Goal: Navigation & Orientation: Find specific page/section

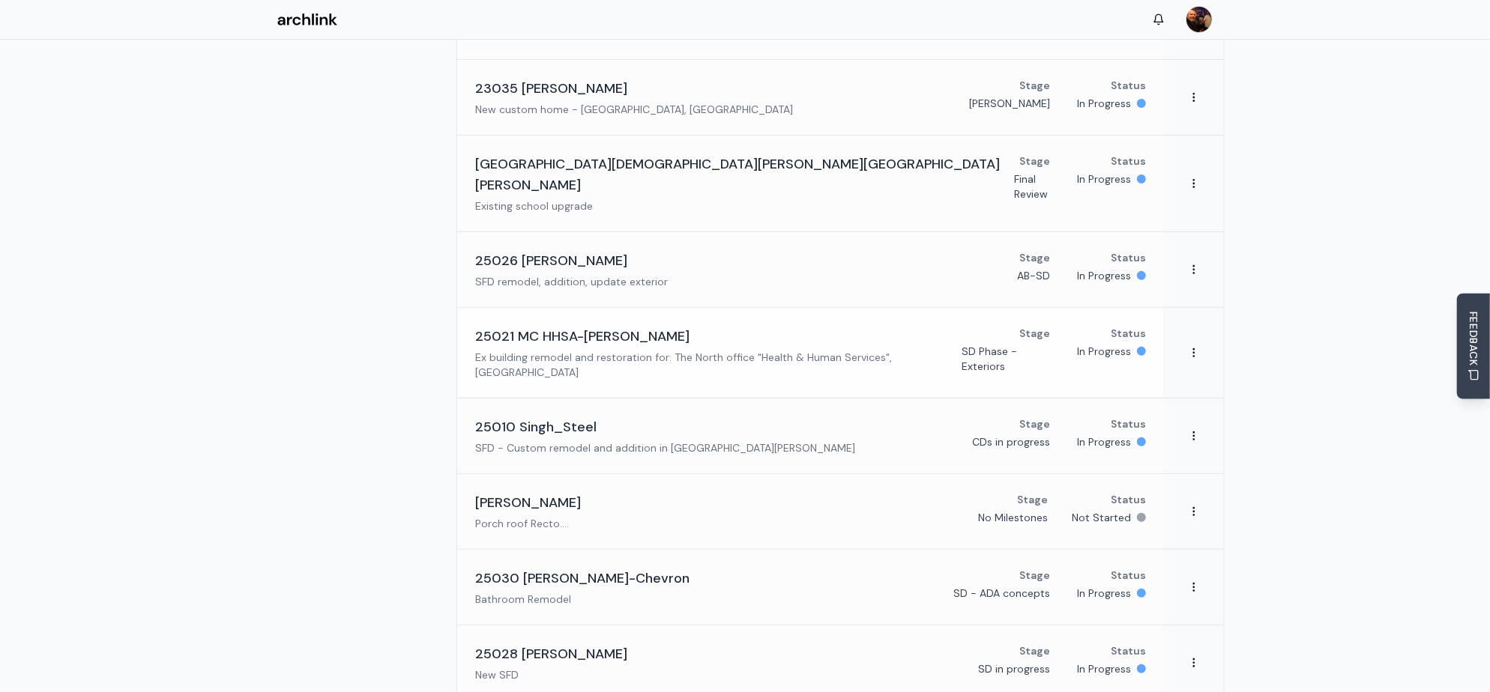
scroll to position [299, 0]
click at [601, 349] on p "Ex building remodel and restoration for: The North office "Health & Human Servi…" at bounding box center [718, 364] width 486 height 30
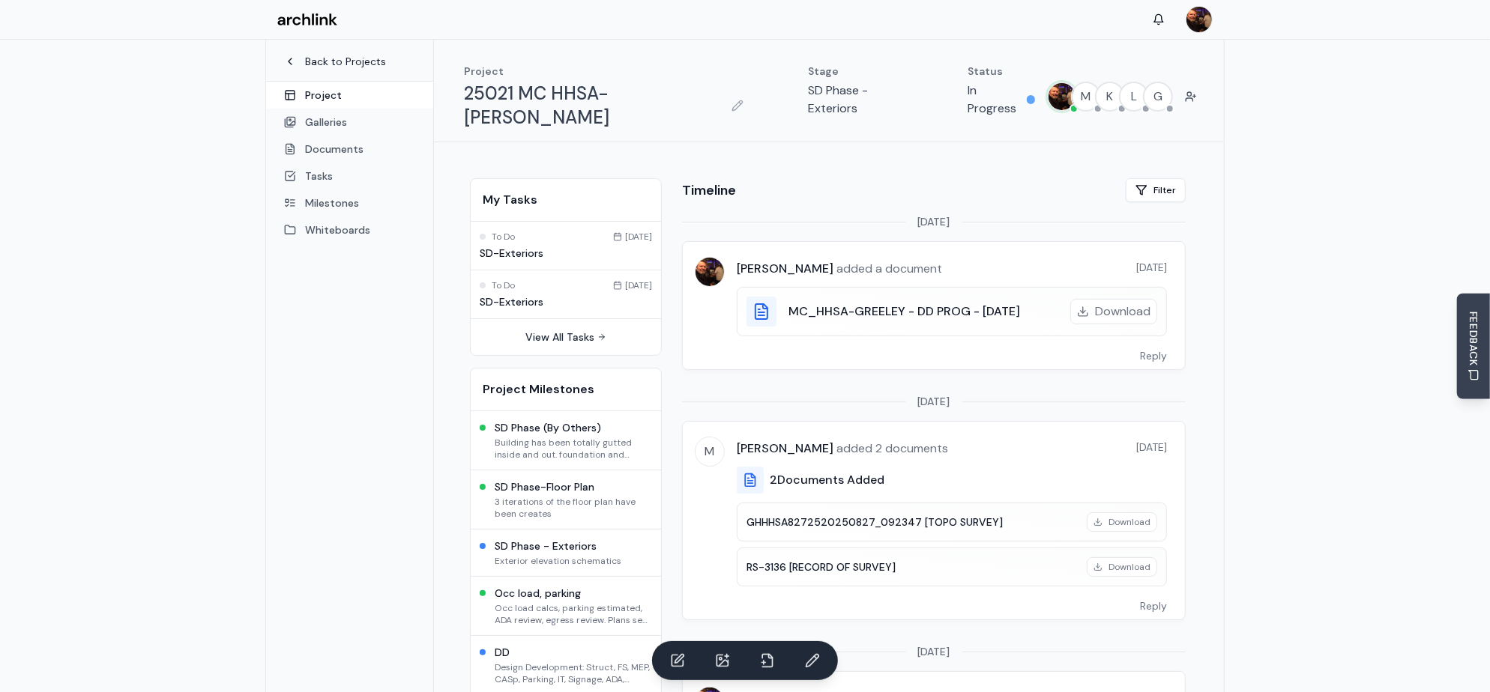
click at [322, 60] on link "Back to Projects" at bounding box center [349, 61] width 131 height 15
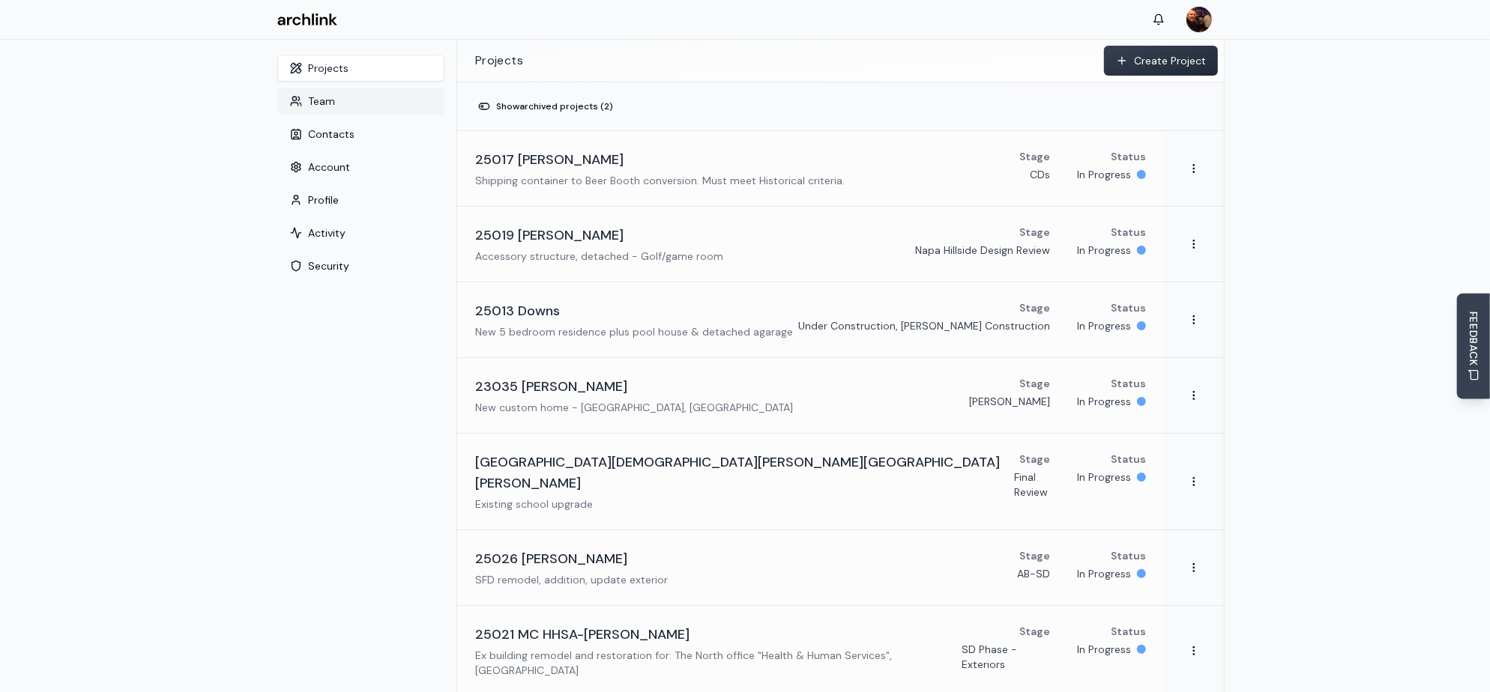
click at [330, 100] on button "Team" at bounding box center [360, 101] width 167 height 27
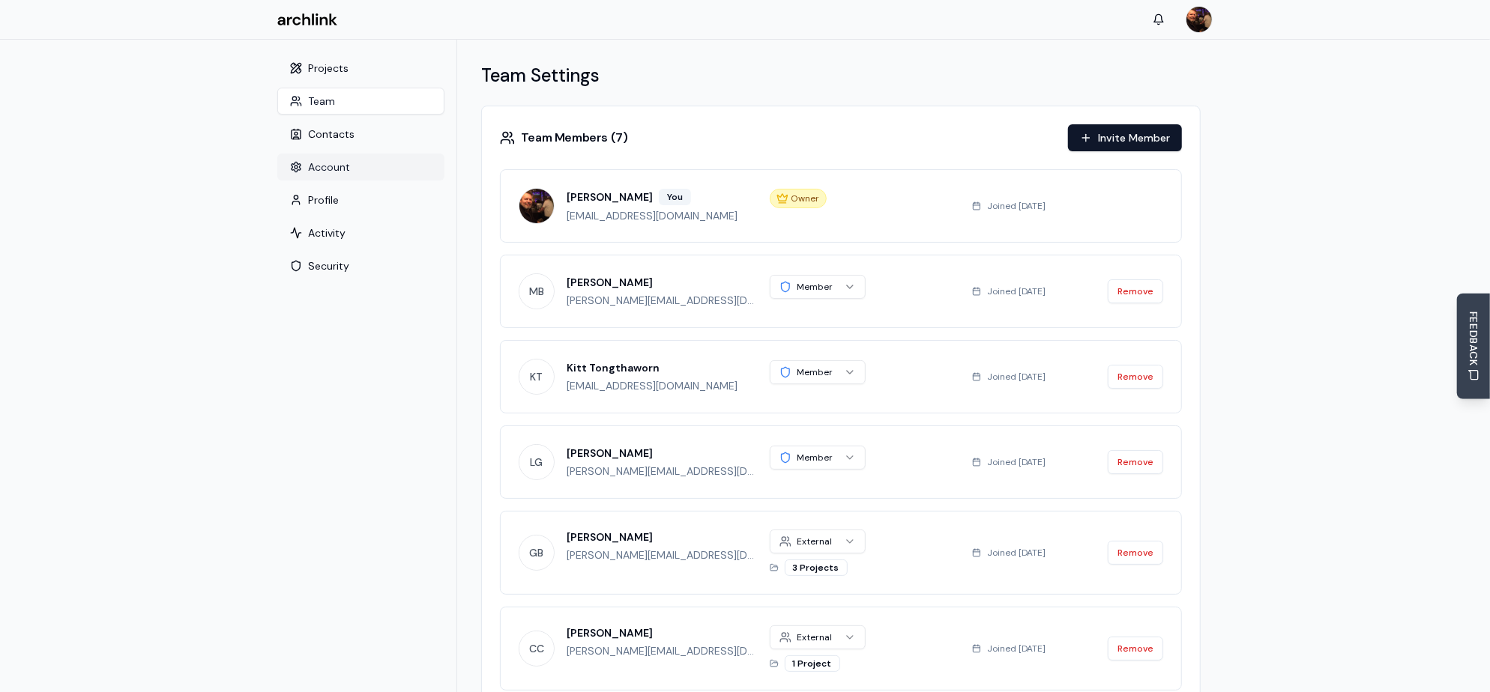
click at [336, 167] on button "Account" at bounding box center [360, 167] width 167 height 27
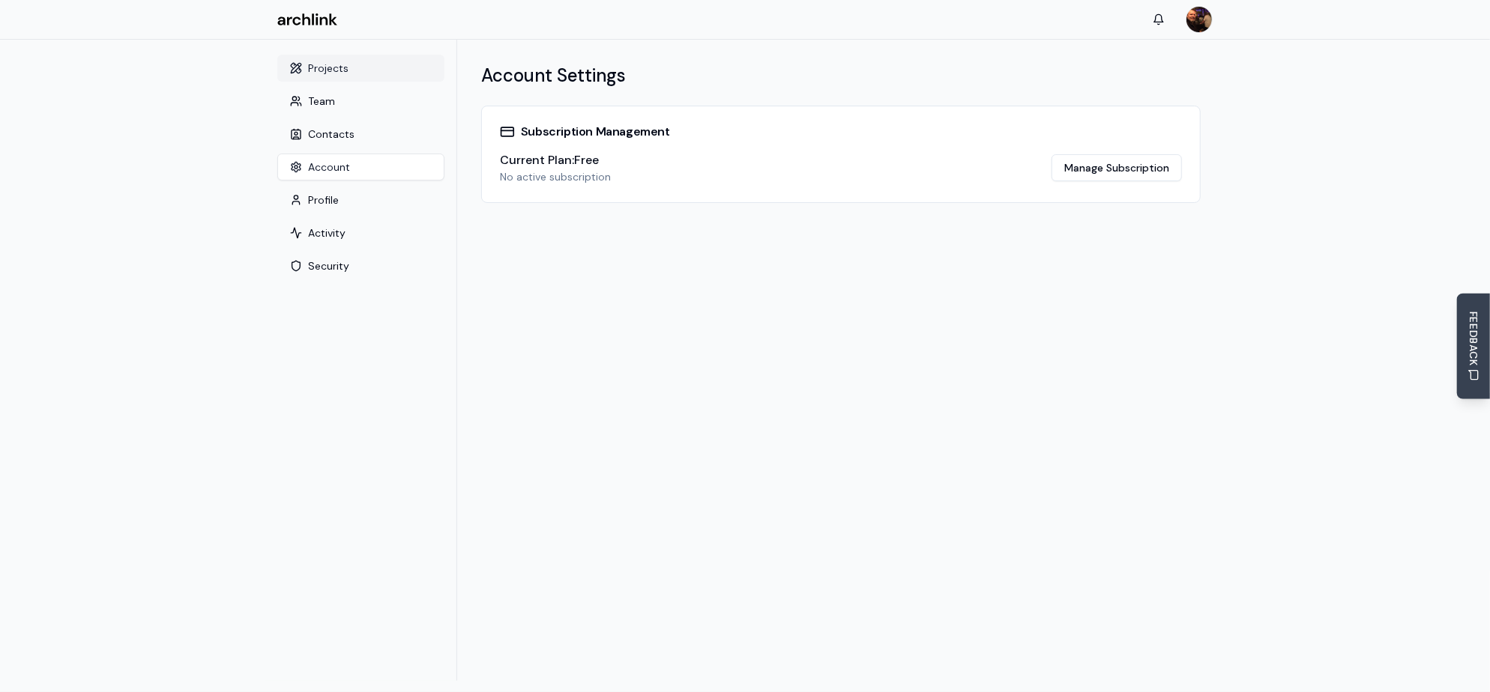
click at [325, 72] on button "Projects" at bounding box center [360, 68] width 167 height 27
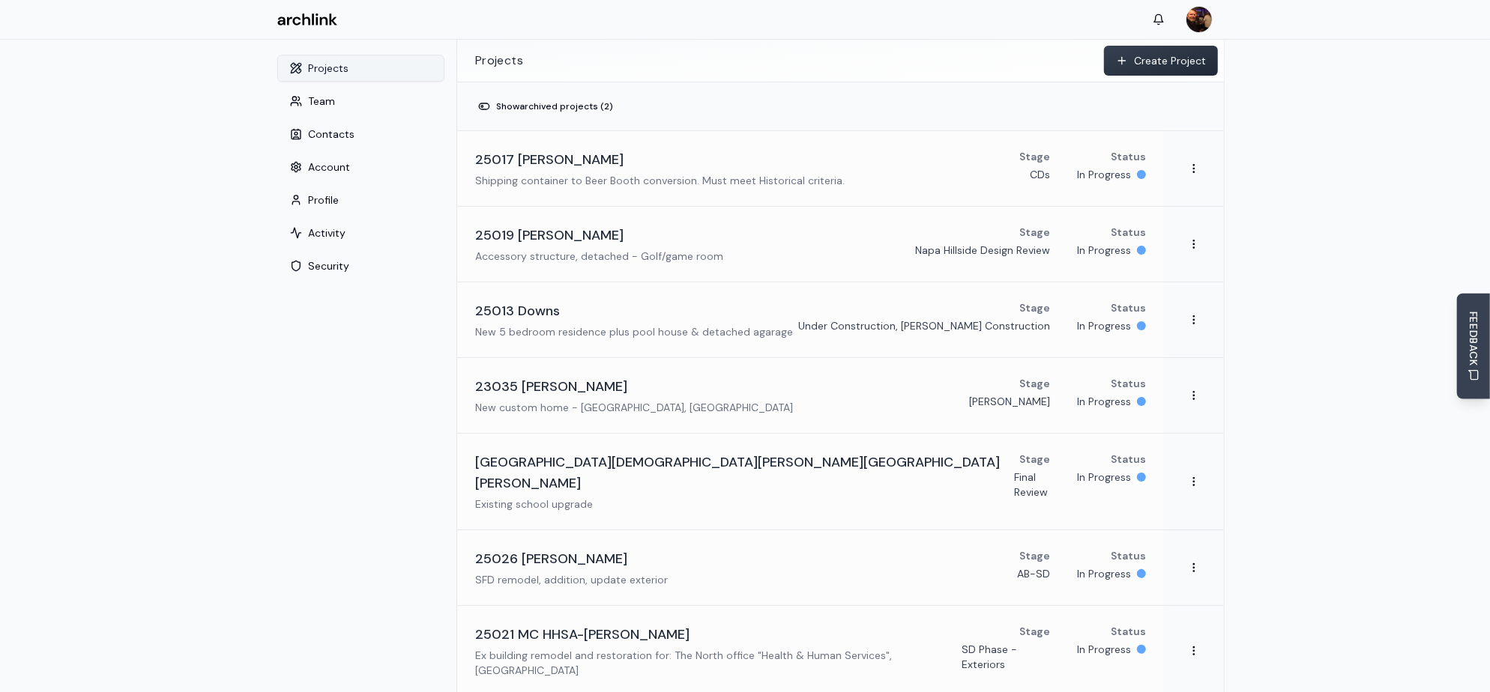
click at [337, 70] on button "Projects" at bounding box center [360, 68] width 167 height 27
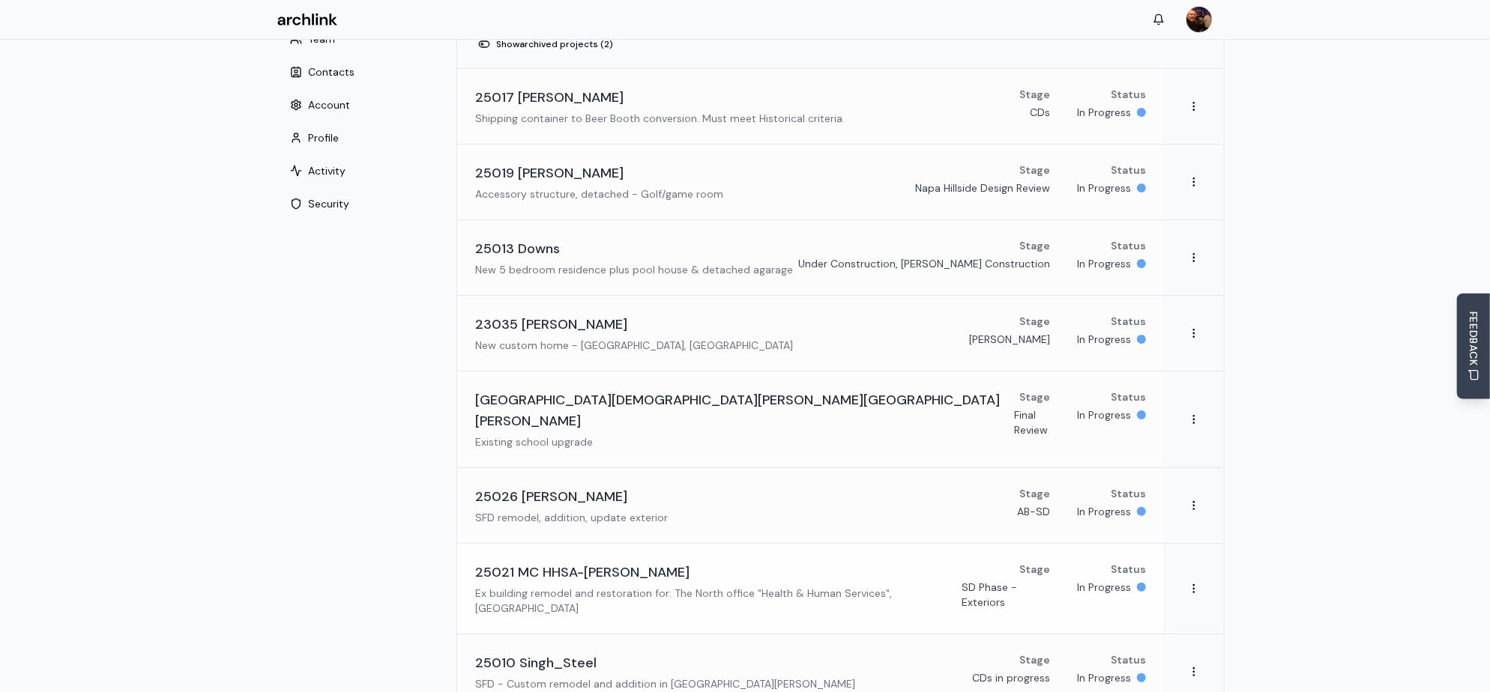
scroll to position [149, 0]
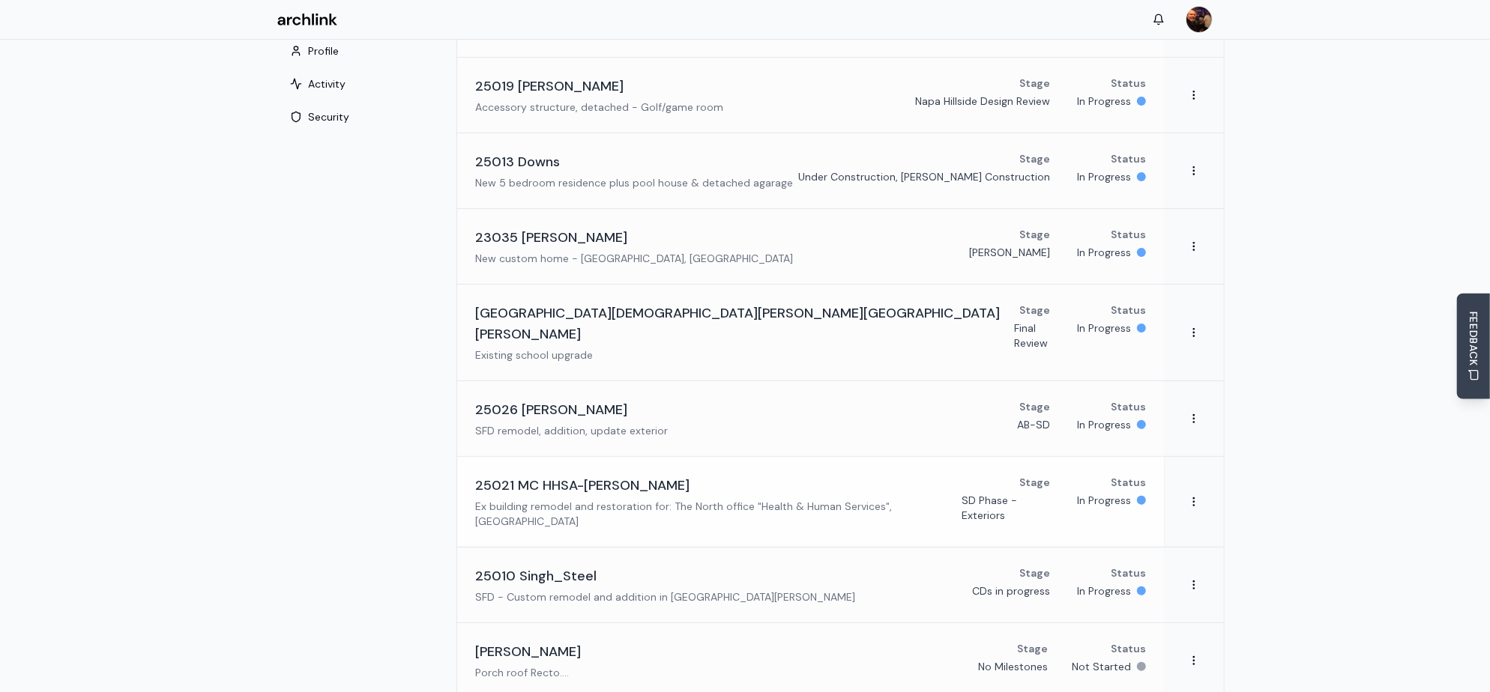
click at [608, 475] on h3 "25021 MC HHSA-[PERSON_NAME]" at bounding box center [582, 485] width 214 height 21
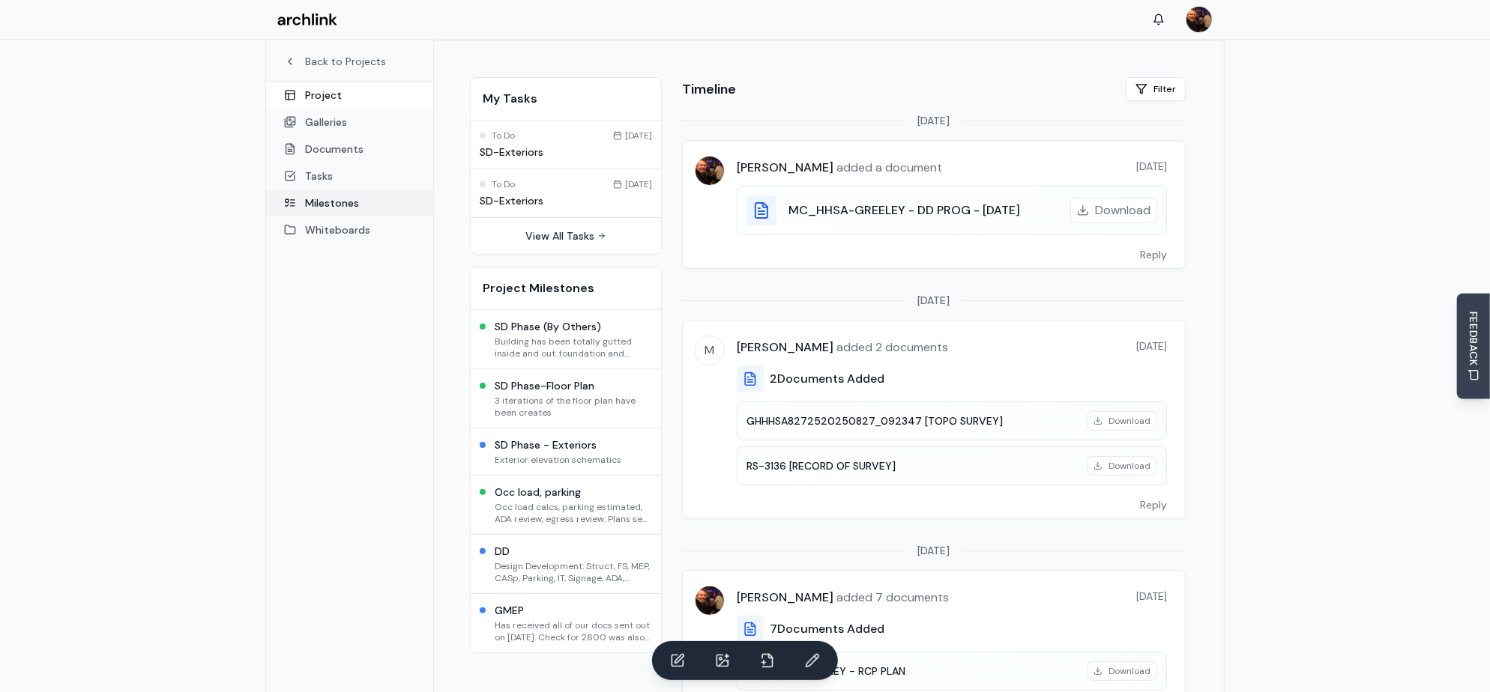
scroll to position [74, 0]
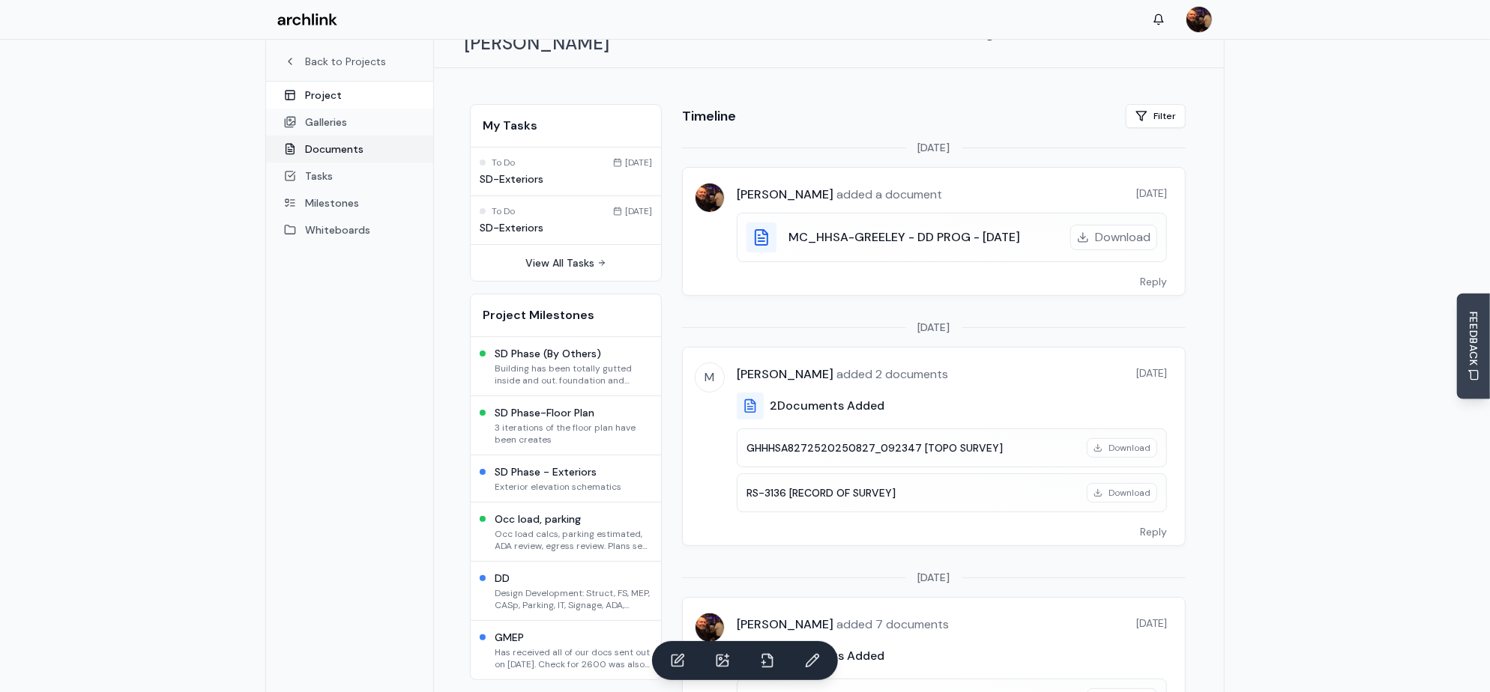
click at [344, 151] on link "Documents" at bounding box center [349, 149] width 167 height 27
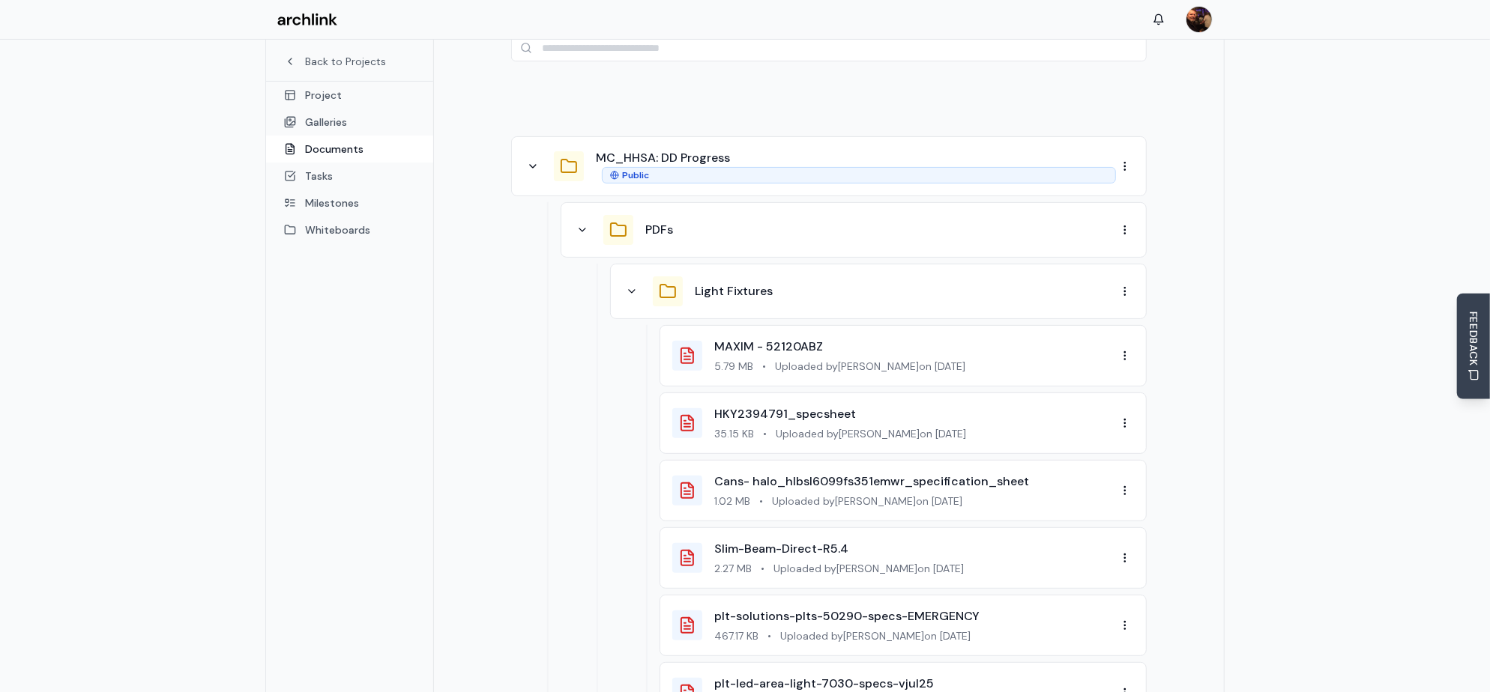
scroll to position [299, 0]
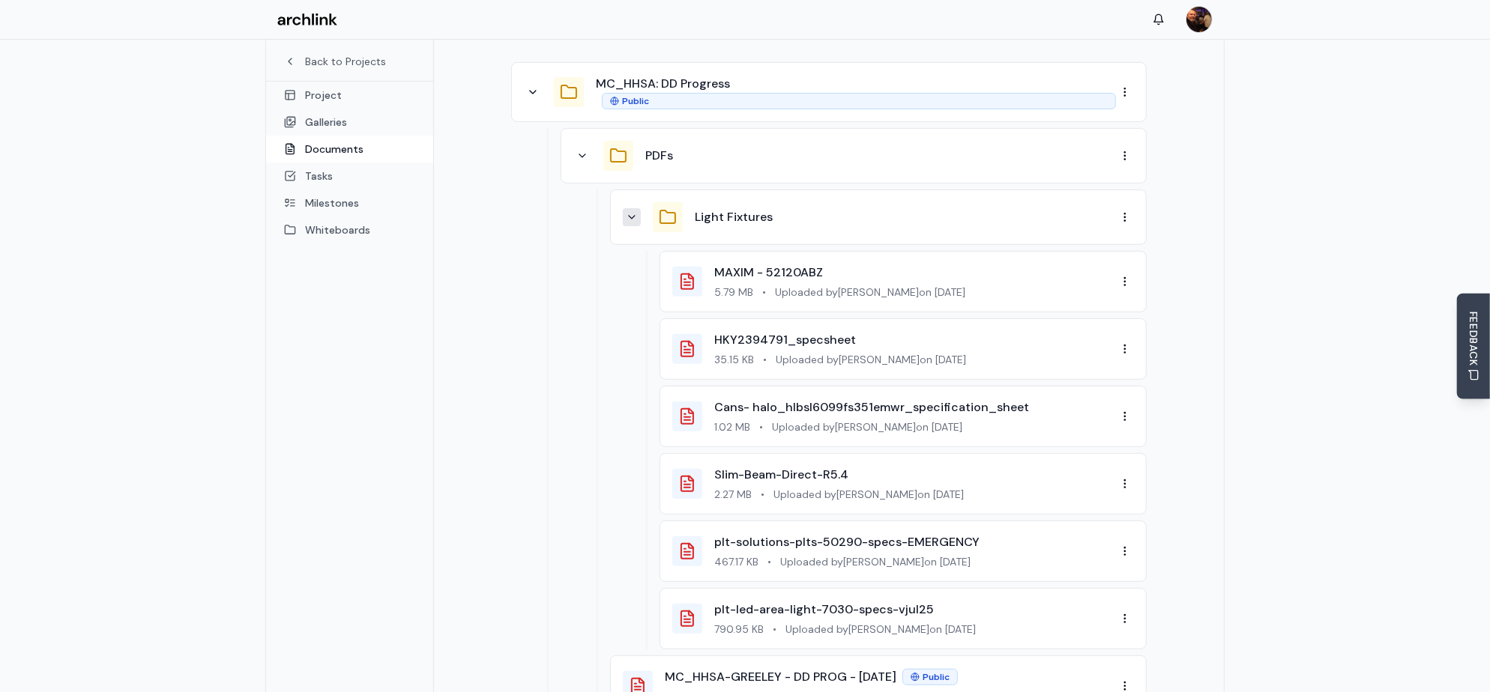
click at [629, 211] on icon at bounding box center [632, 217] width 12 height 12
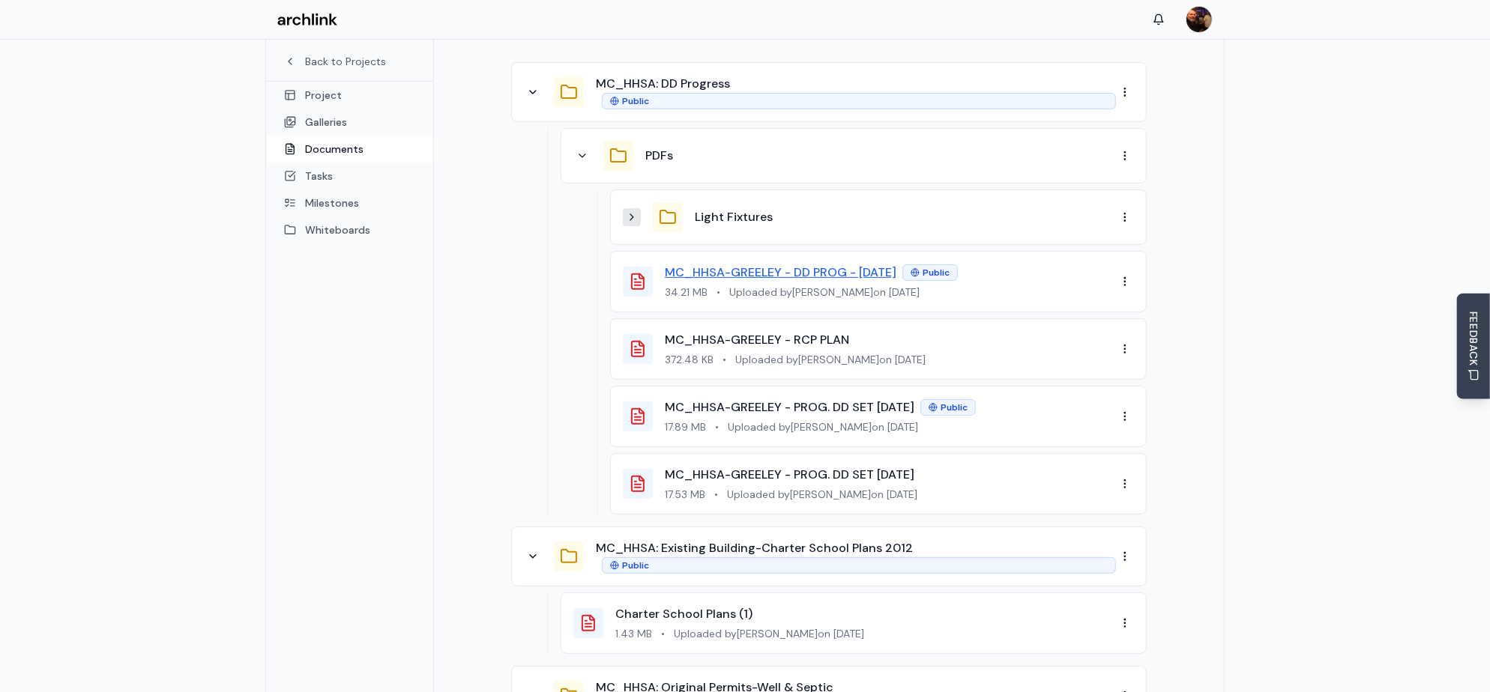
click at [802, 265] on link "MC_HHSA-GREELEY - DD PROG - [DATE]" at bounding box center [781, 273] width 232 height 16
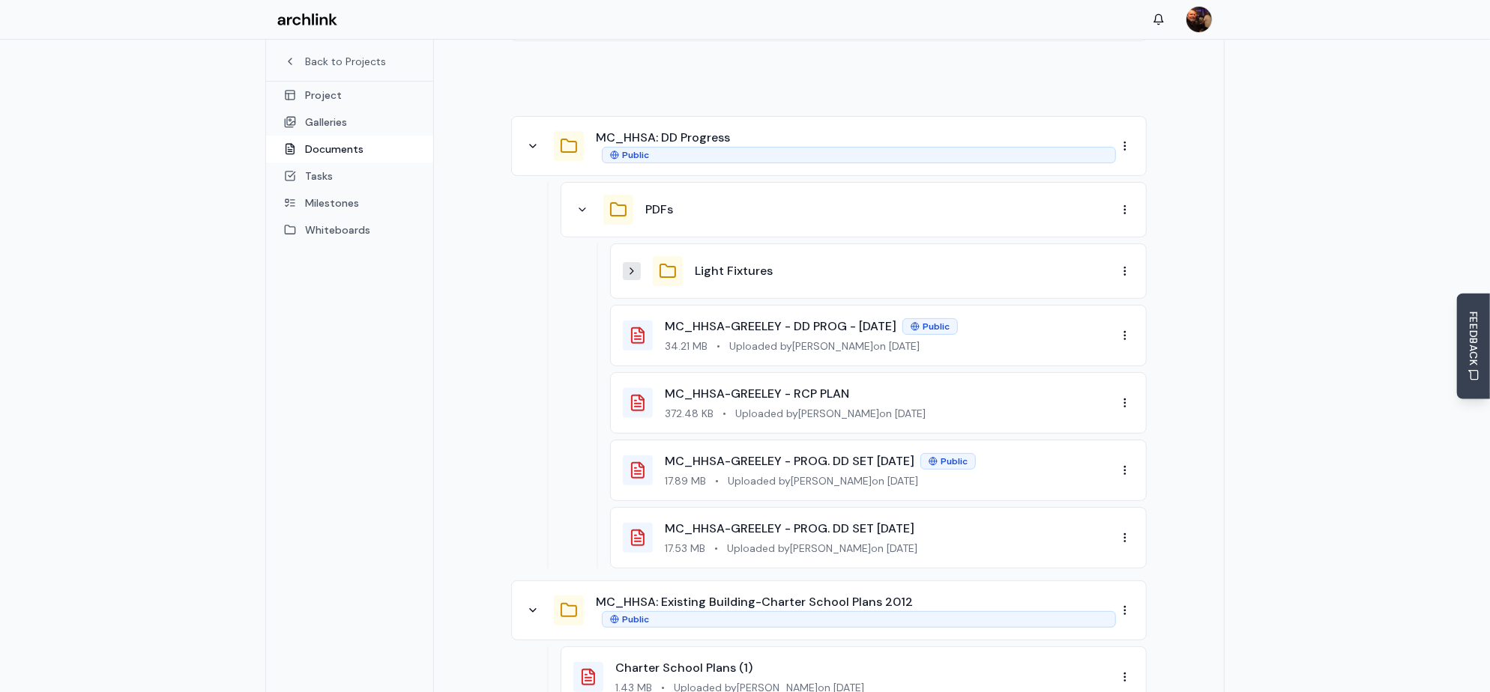
scroll to position [220, 0]
